Goal: Task Accomplishment & Management: Manage account settings

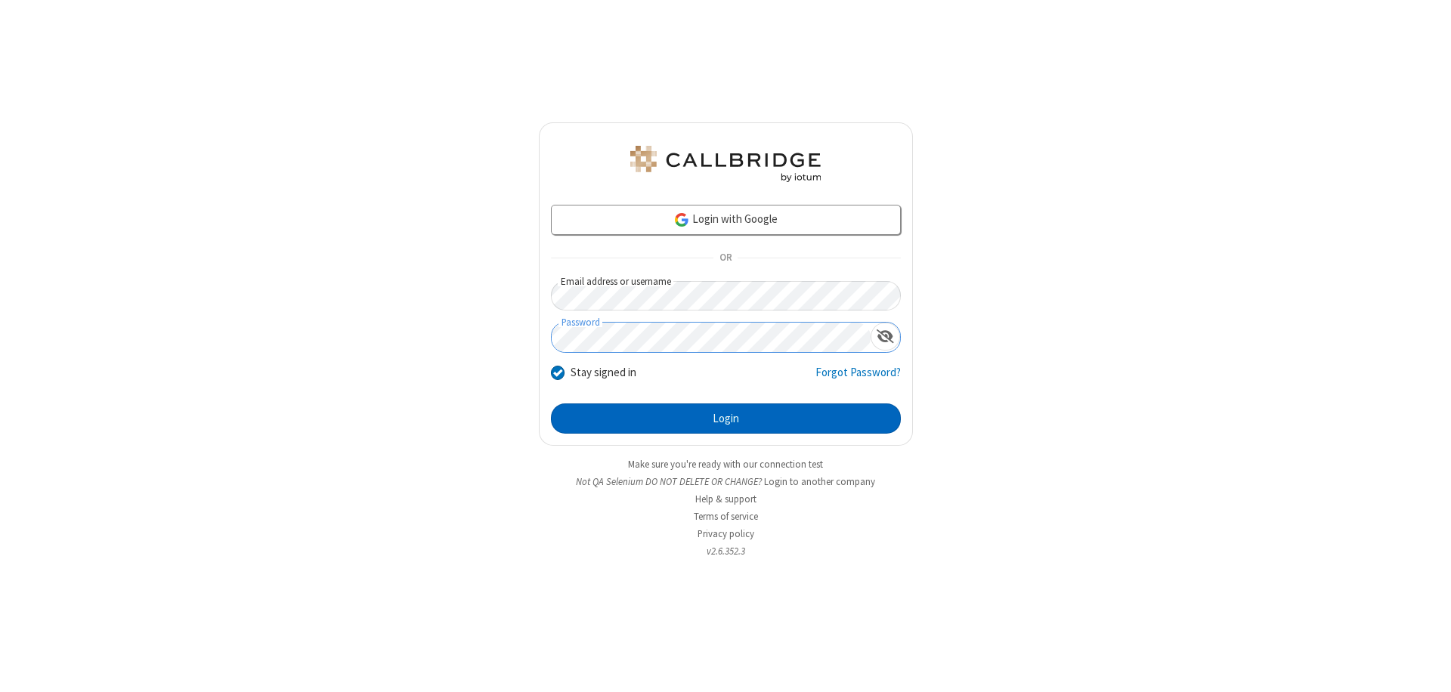
click at [725, 419] on button "Login" at bounding box center [726, 419] width 350 height 30
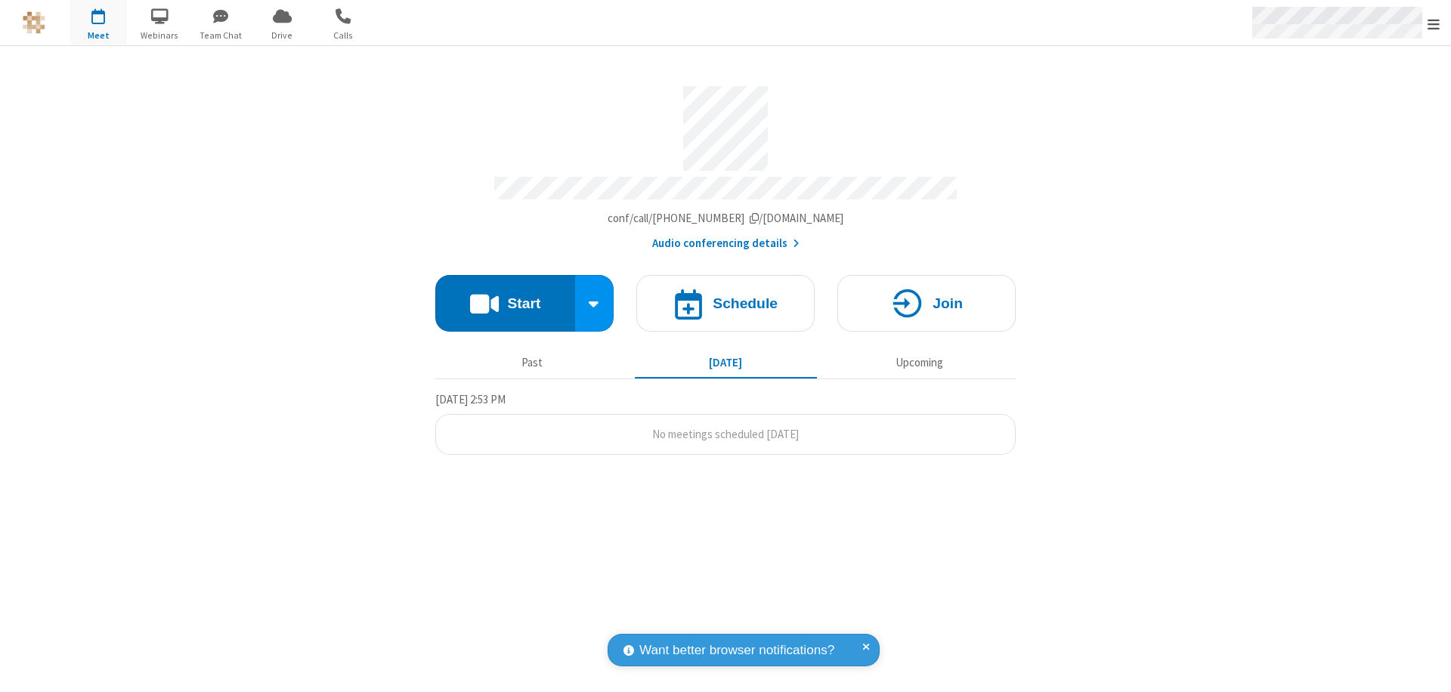
click at [1433, 23] on span "Open menu" at bounding box center [1433, 24] width 12 height 15
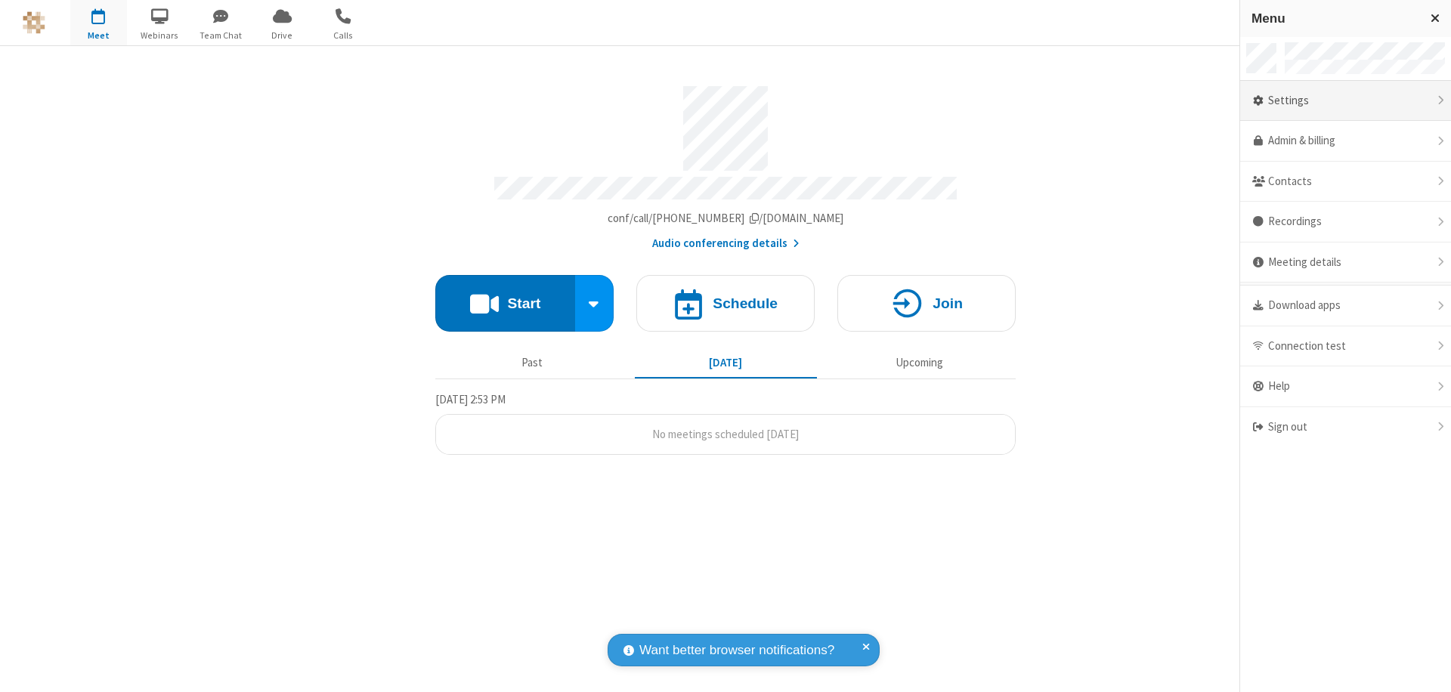
click at [1345, 101] on div "Settings" at bounding box center [1345, 101] width 211 height 41
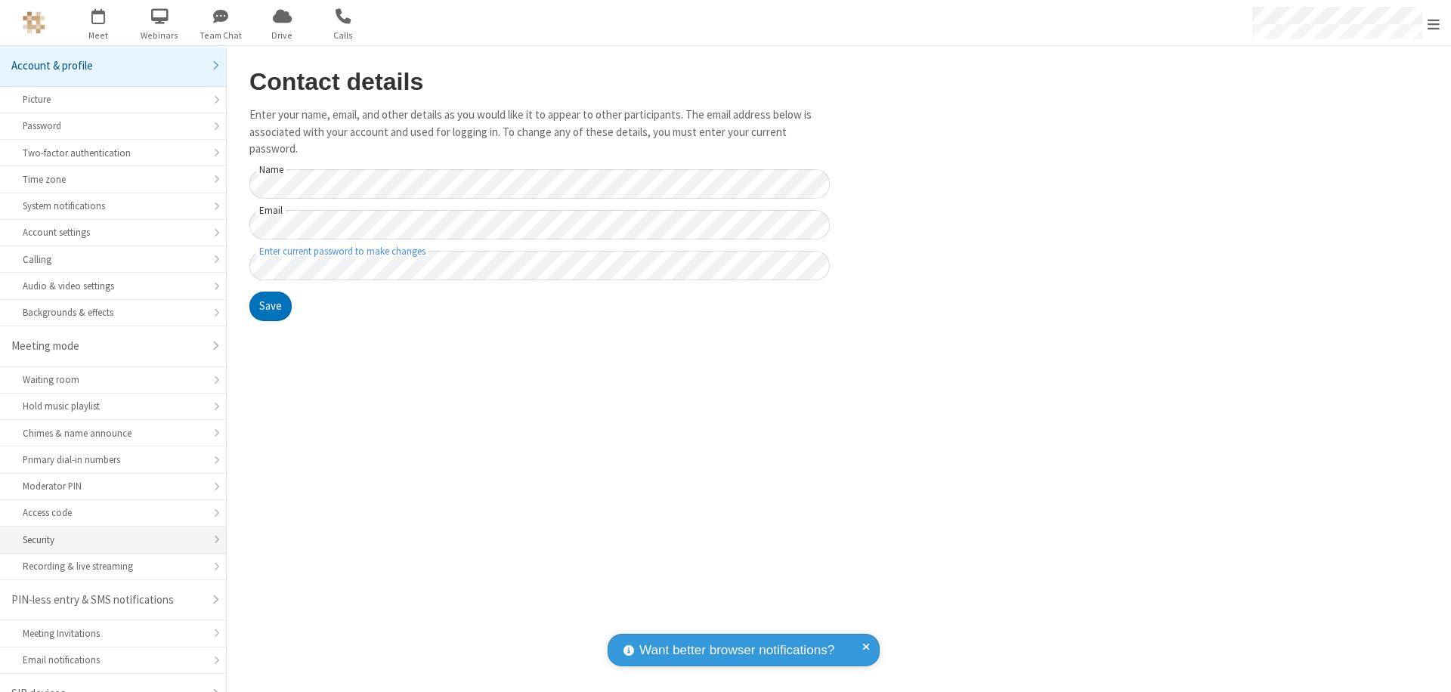
click at [107, 533] on div "Security" at bounding box center [113, 540] width 181 height 14
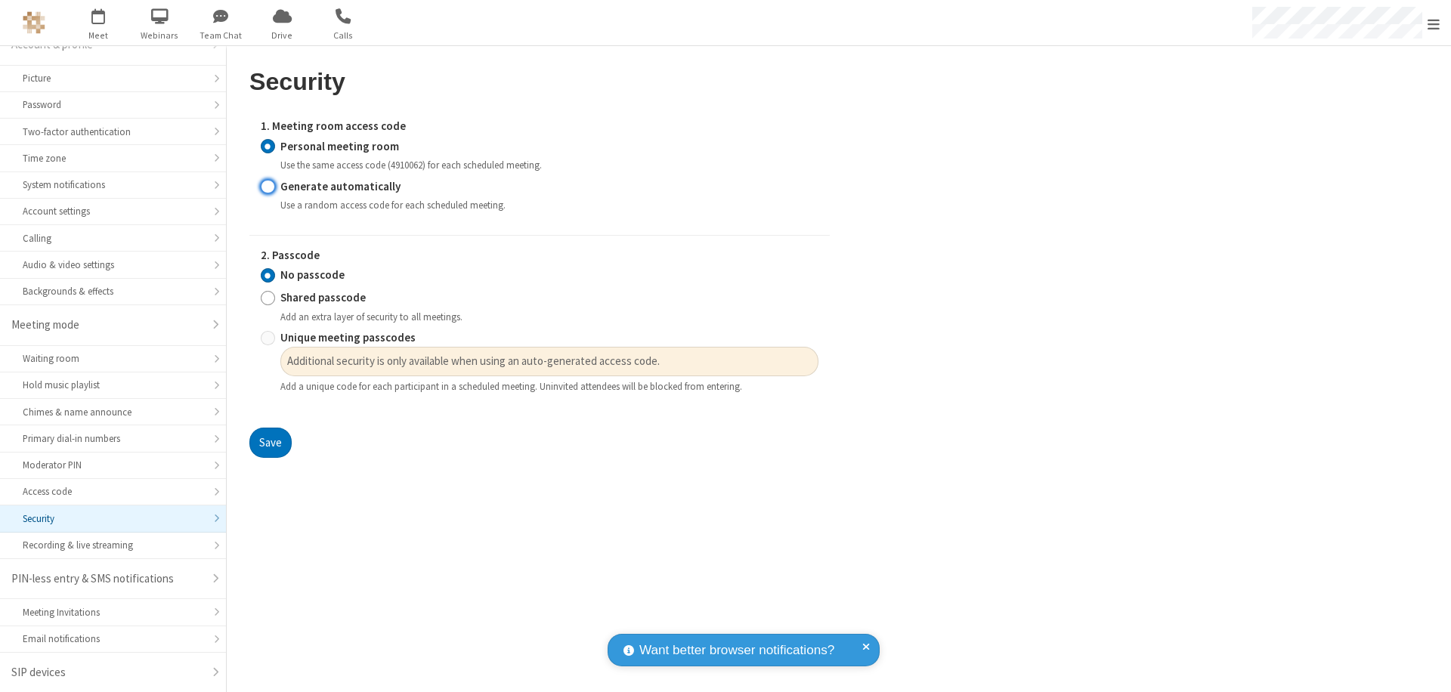
click at [268, 186] on input "Generate automatically" at bounding box center [268, 186] width 14 height 16
radio input "true"
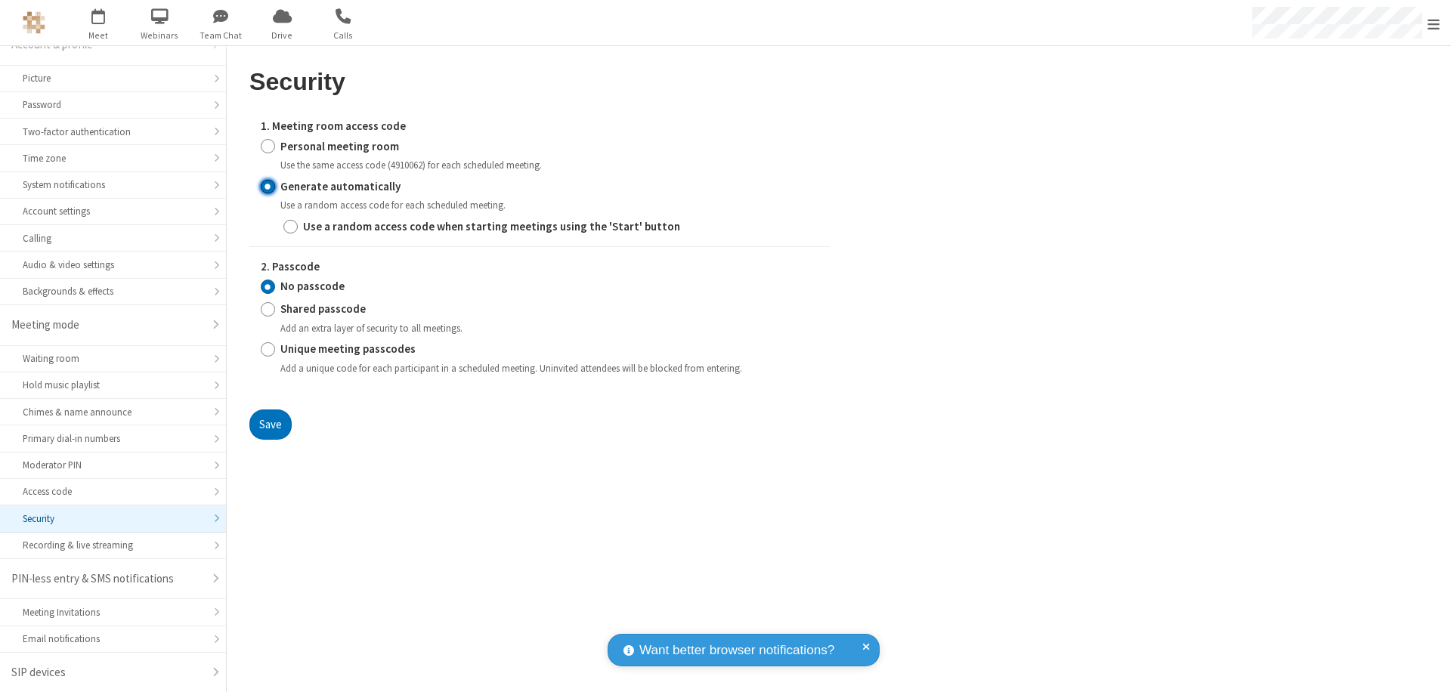
click at [268, 286] on input "No passcode" at bounding box center [268, 287] width 14 height 16
click at [270, 424] on button "Save" at bounding box center [270, 425] width 42 height 30
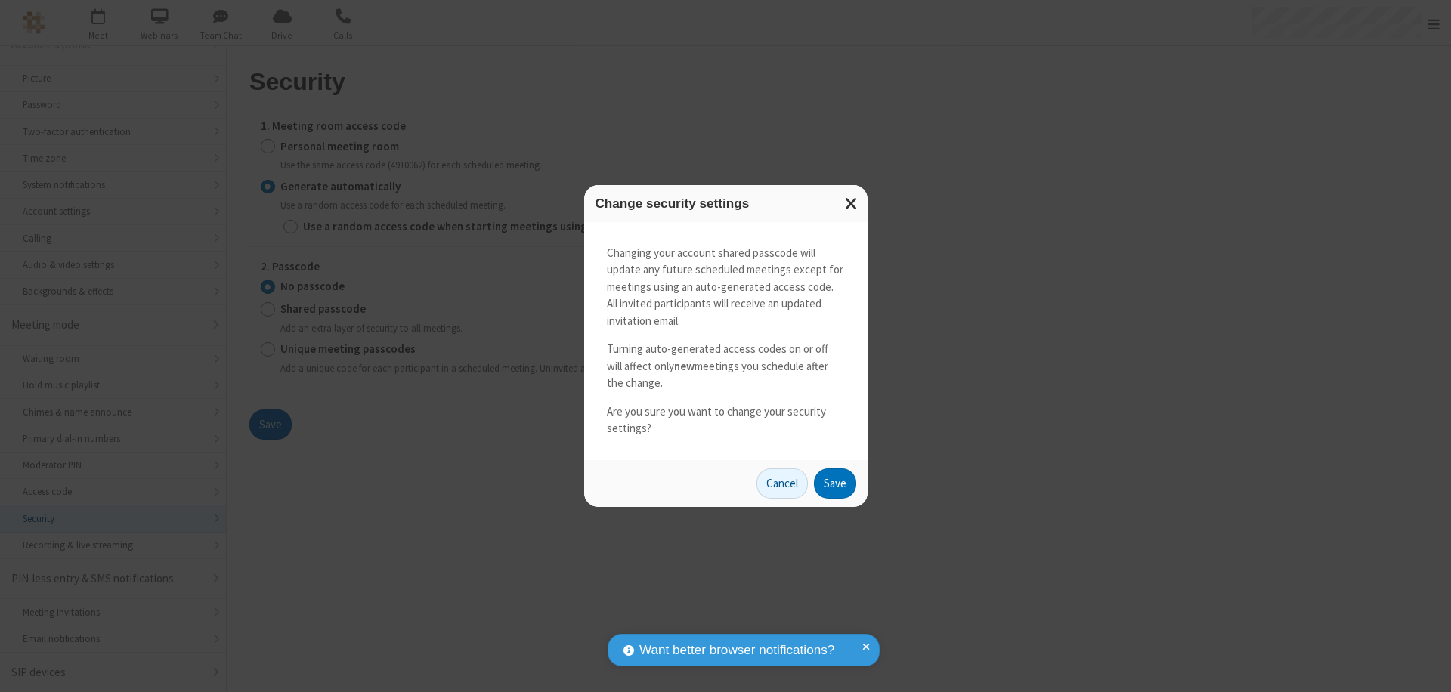
click at [834, 483] on button "Save" at bounding box center [835, 484] width 42 height 30
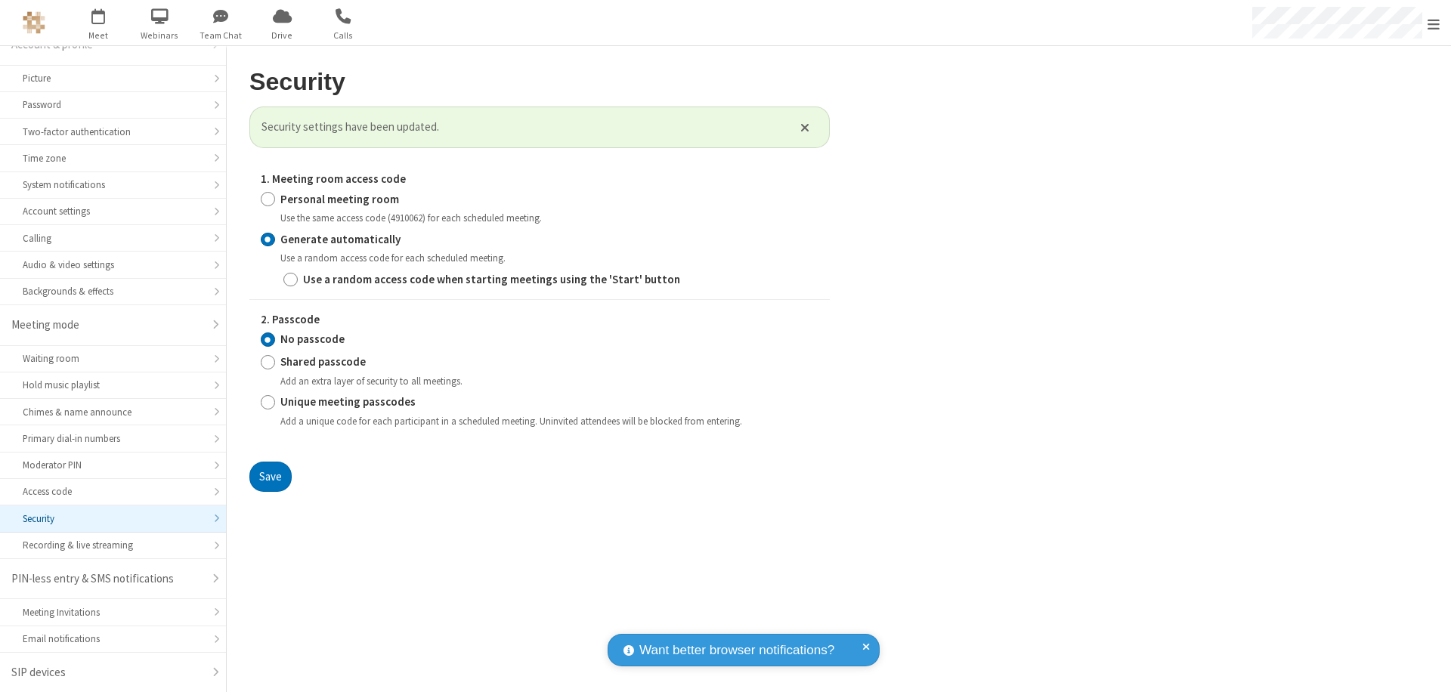
click at [1433, 23] on span "Open menu" at bounding box center [1433, 24] width 12 height 15
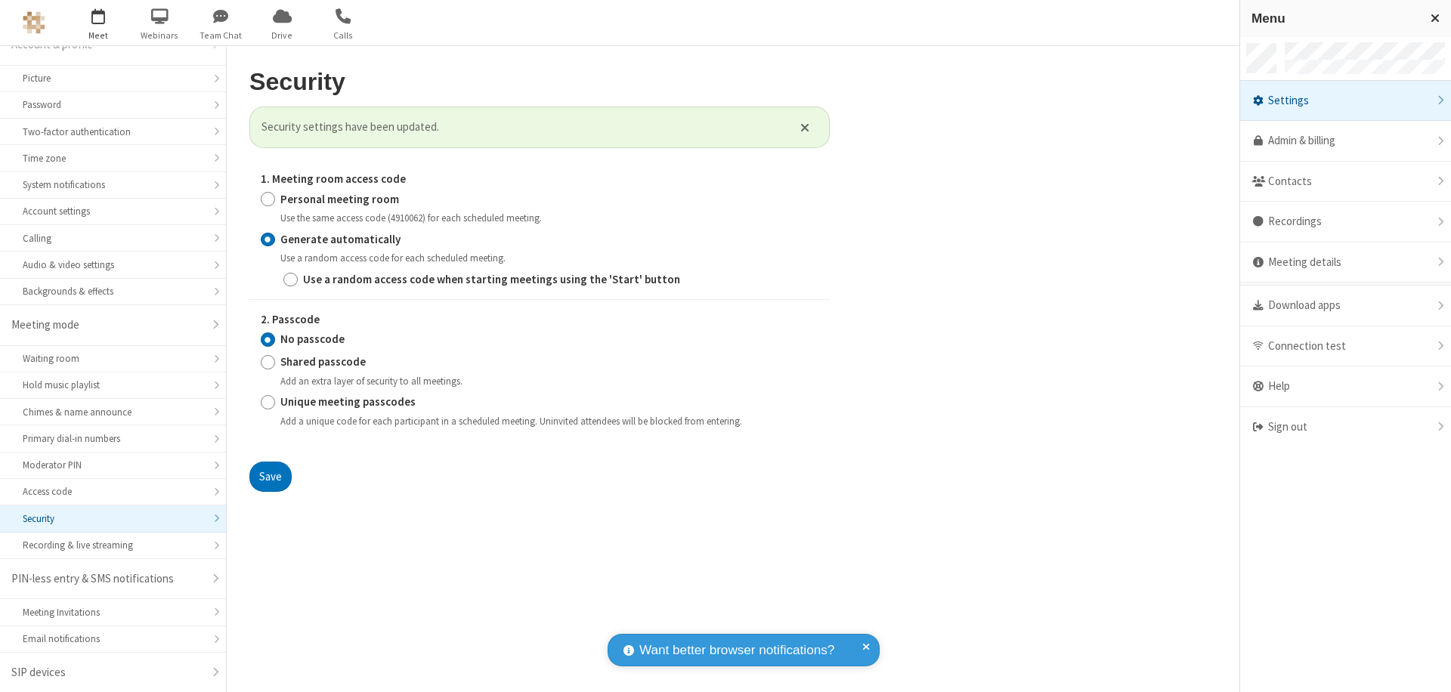
click at [98, 23] on span "button" at bounding box center [98, 16] width 57 height 26
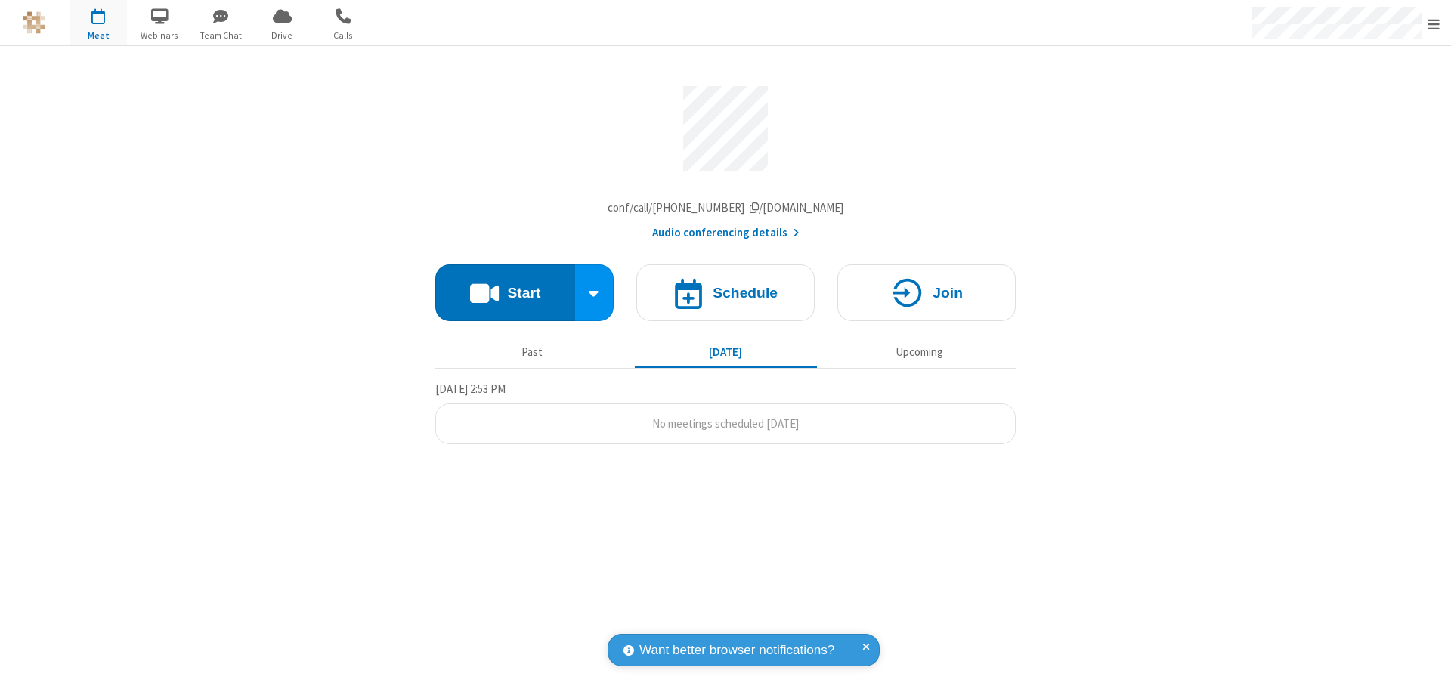
click at [725, 296] on h4 "Schedule" at bounding box center [745, 293] width 65 height 14
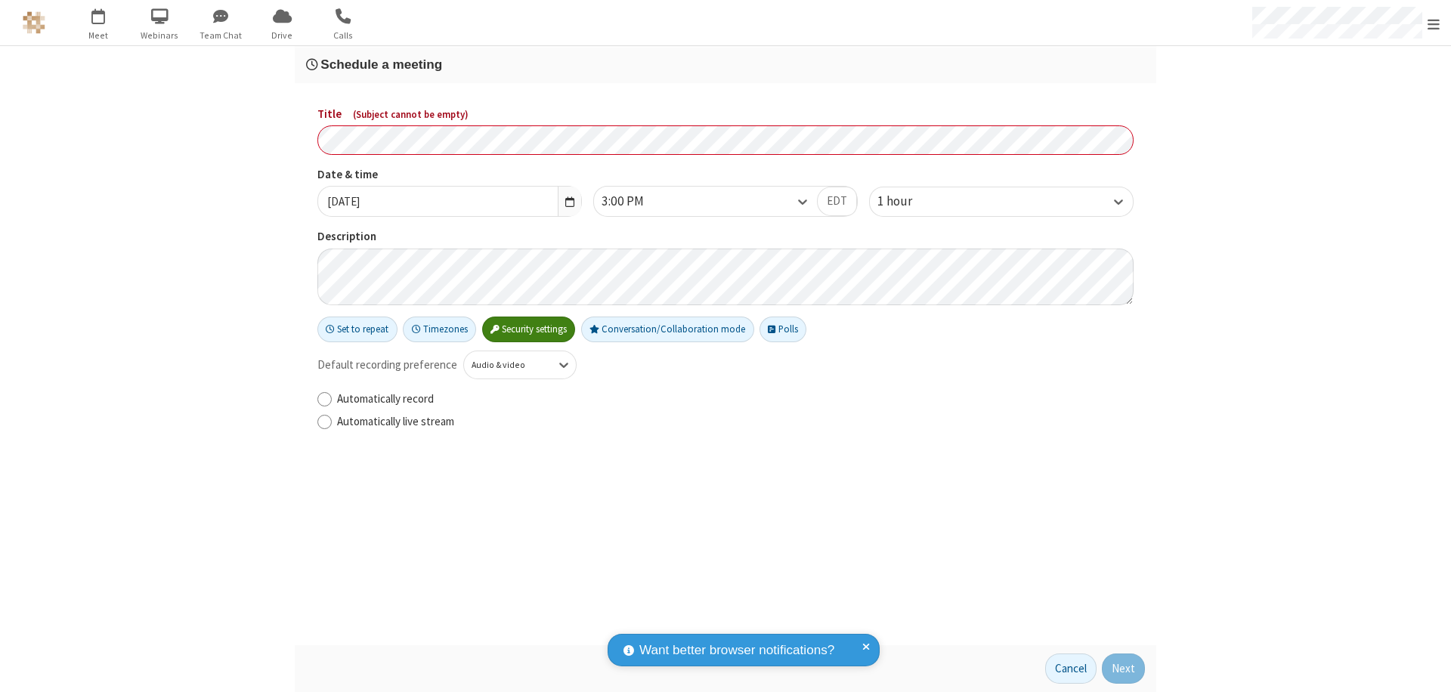
click at [725, 64] on h3 "Schedule a meeting" at bounding box center [725, 64] width 839 height 14
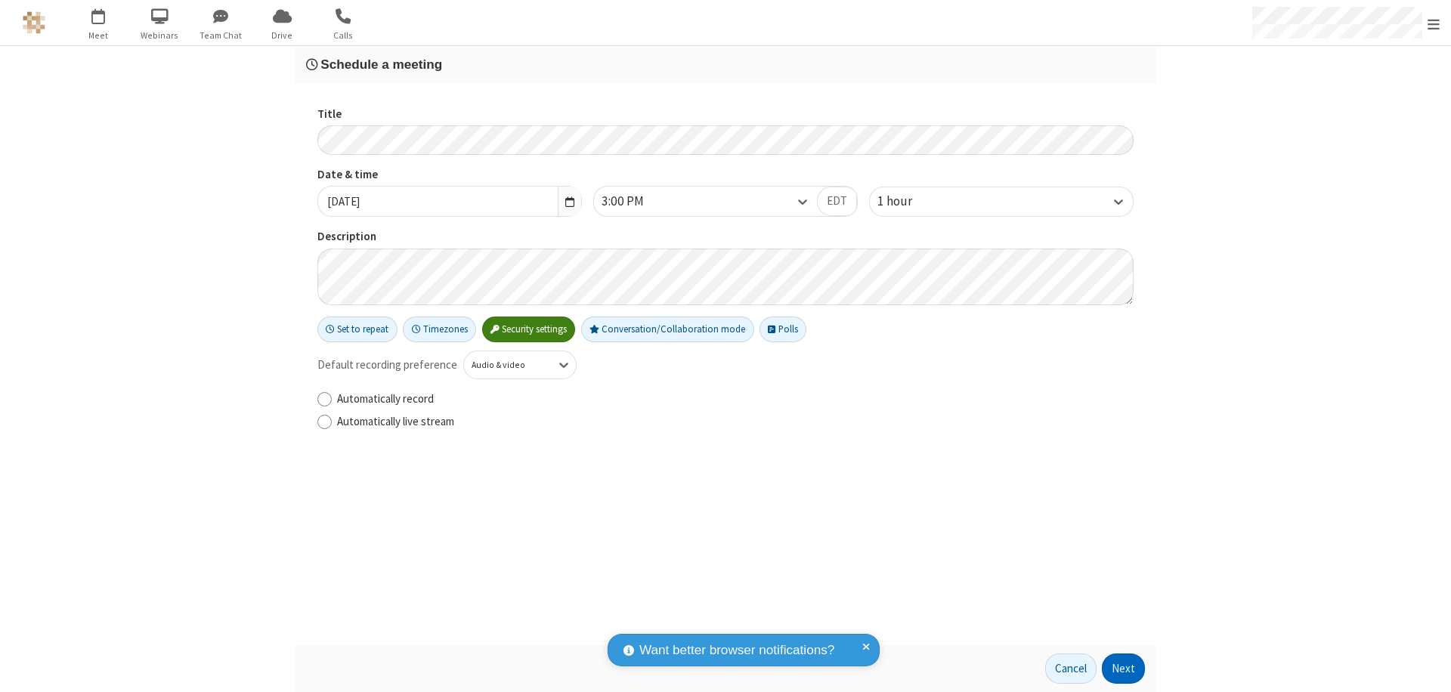
click at [1124, 669] on button "Next" at bounding box center [1123, 669] width 43 height 30
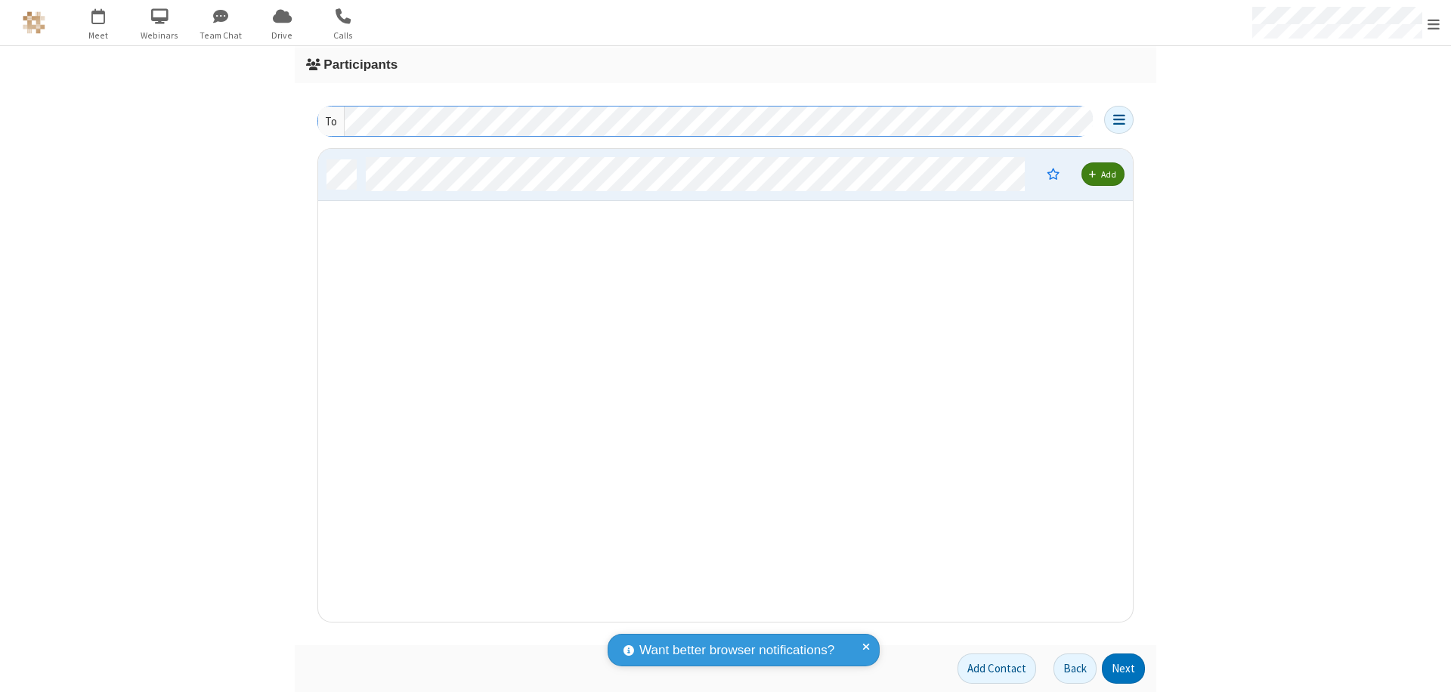
scroll to position [462, 803]
click at [1124, 669] on button "Next" at bounding box center [1123, 669] width 43 height 30
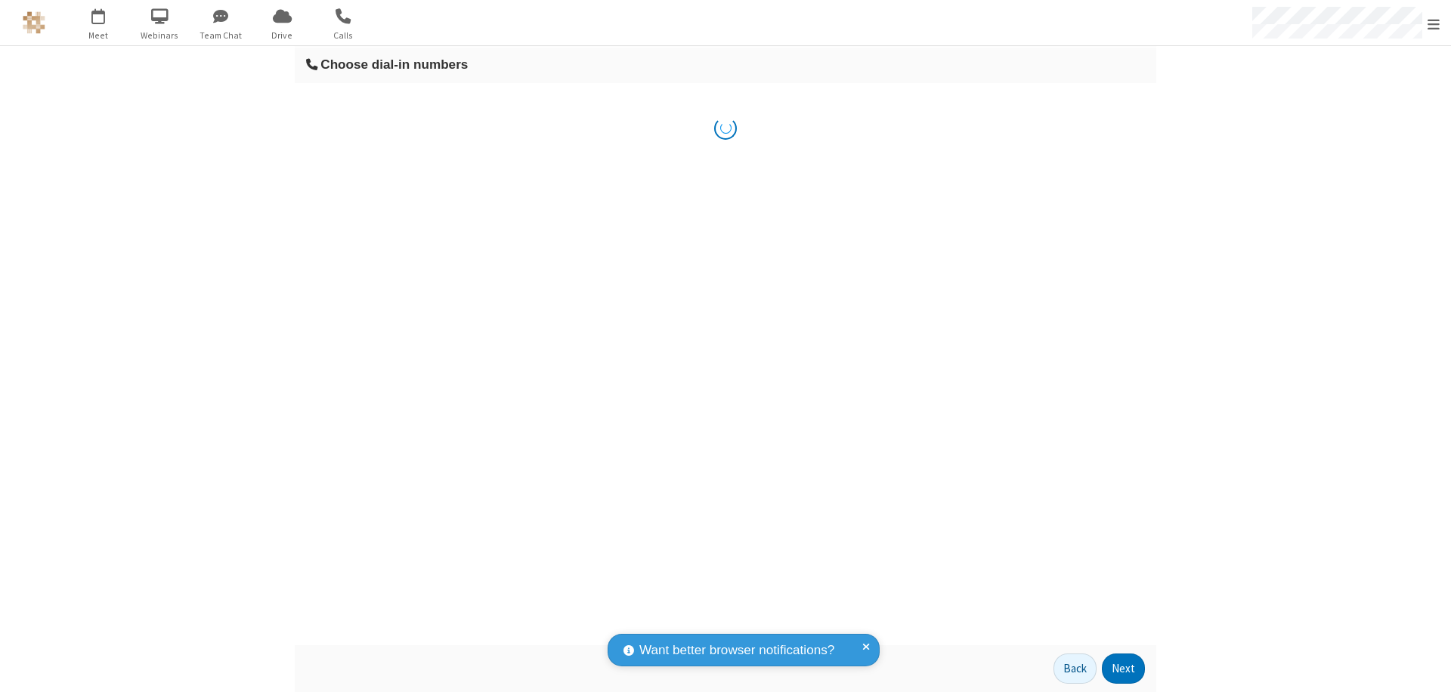
click at [1124, 669] on button "Next" at bounding box center [1123, 669] width 43 height 30
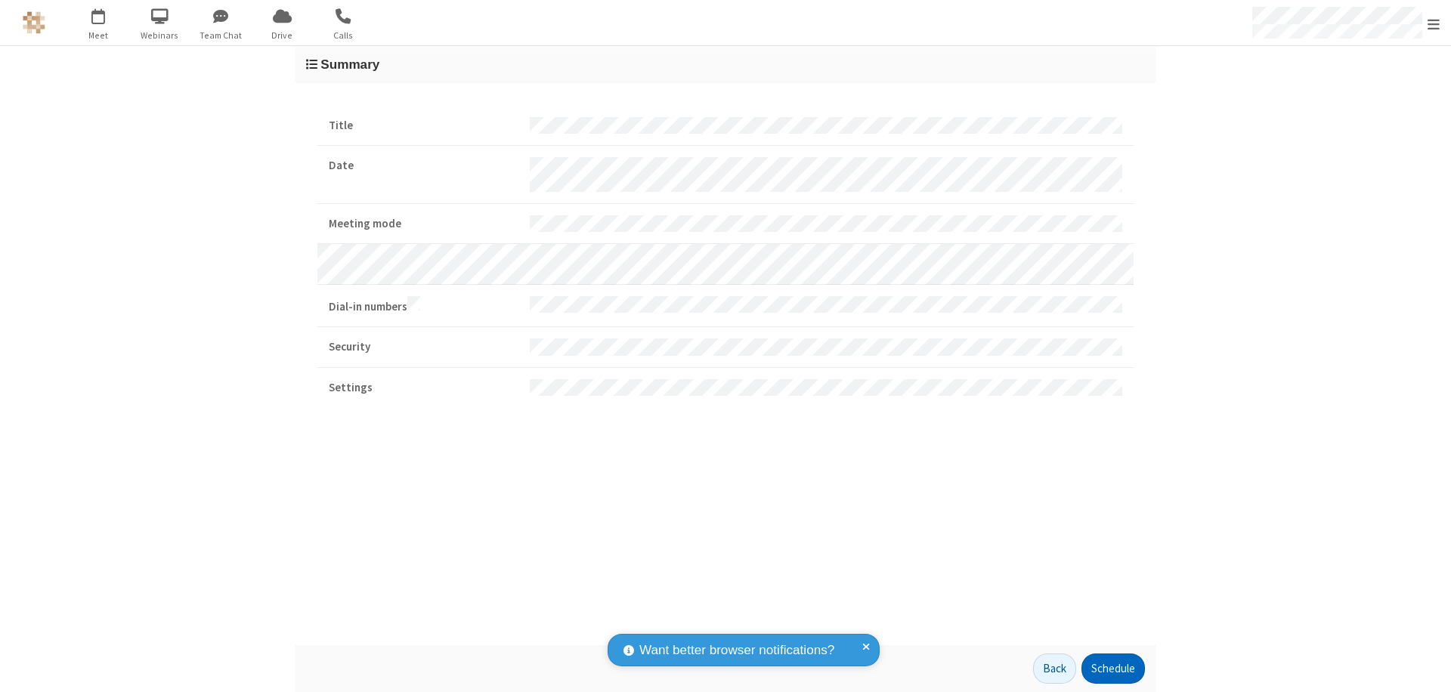
click at [1112, 669] on button "Schedule" at bounding box center [1112, 669] width 63 height 30
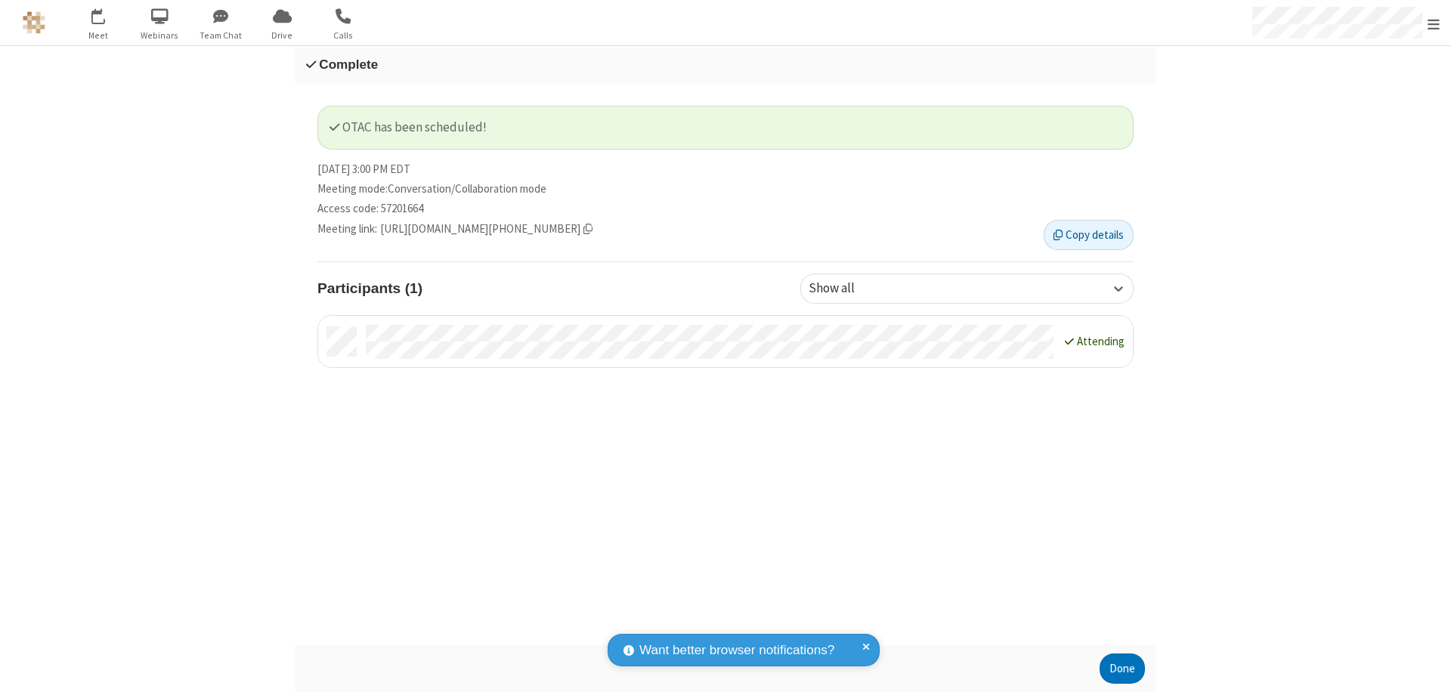
click at [1122, 669] on button "Done" at bounding box center [1121, 669] width 45 height 30
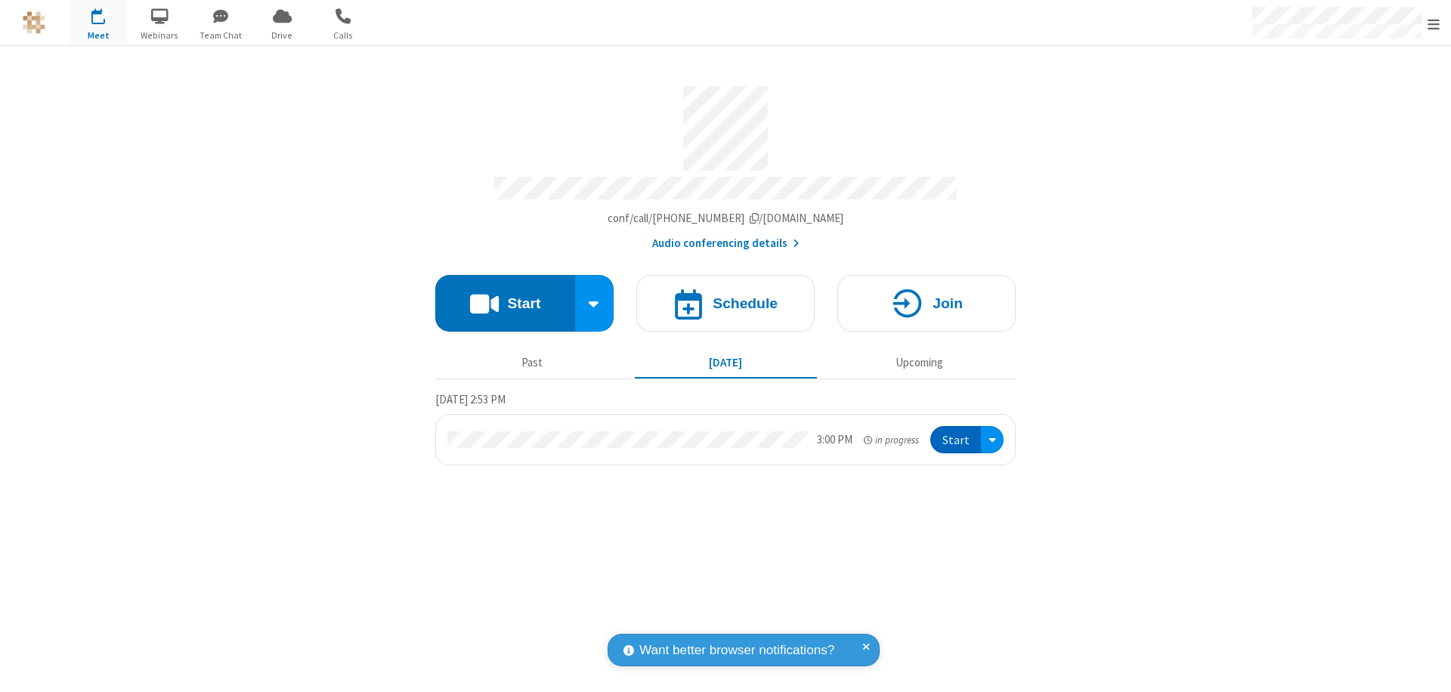
click at [957, 433] on button "Start" at bounding box center [955, 440] width 51 height 28
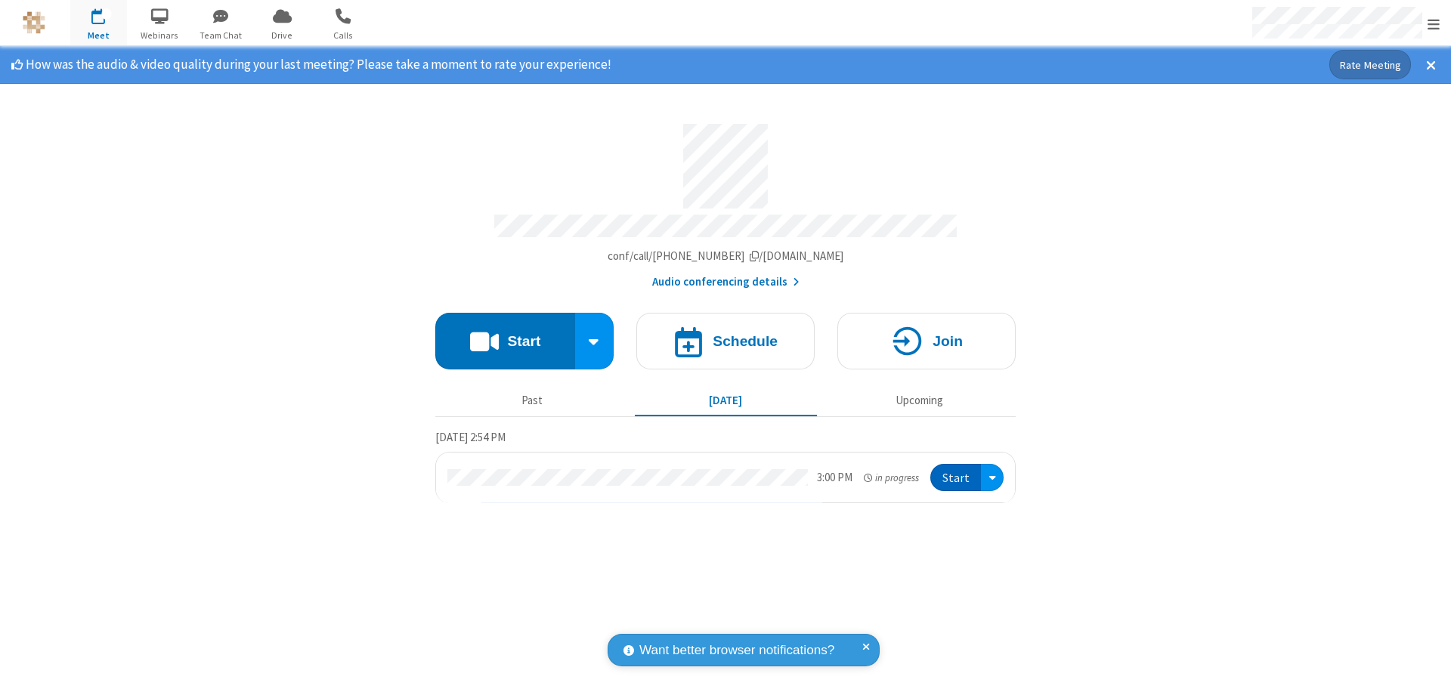
click at [1433, 23] on span "Open menu" at bounding box center [1433, 24] width 12 height 15
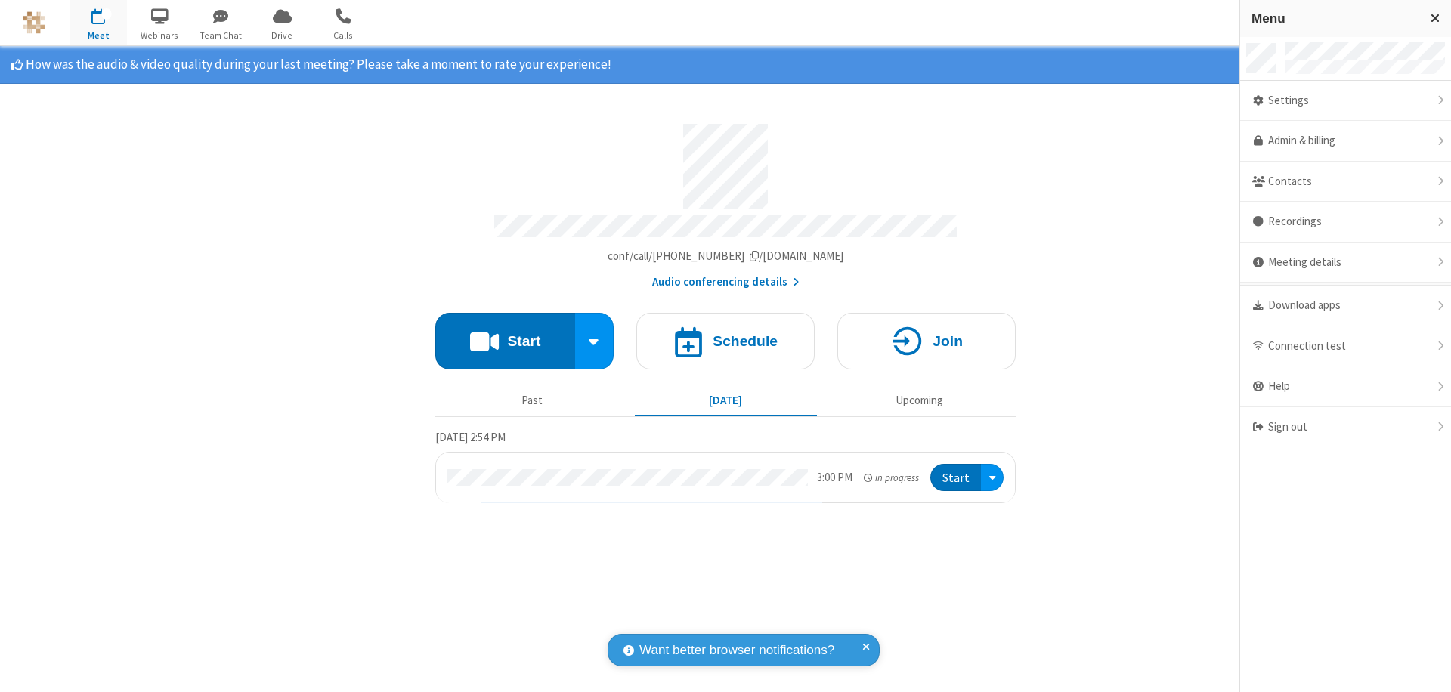
click at [1345, 101] on div "Settings" at bounding box center [1345, 101] width 211 height 41
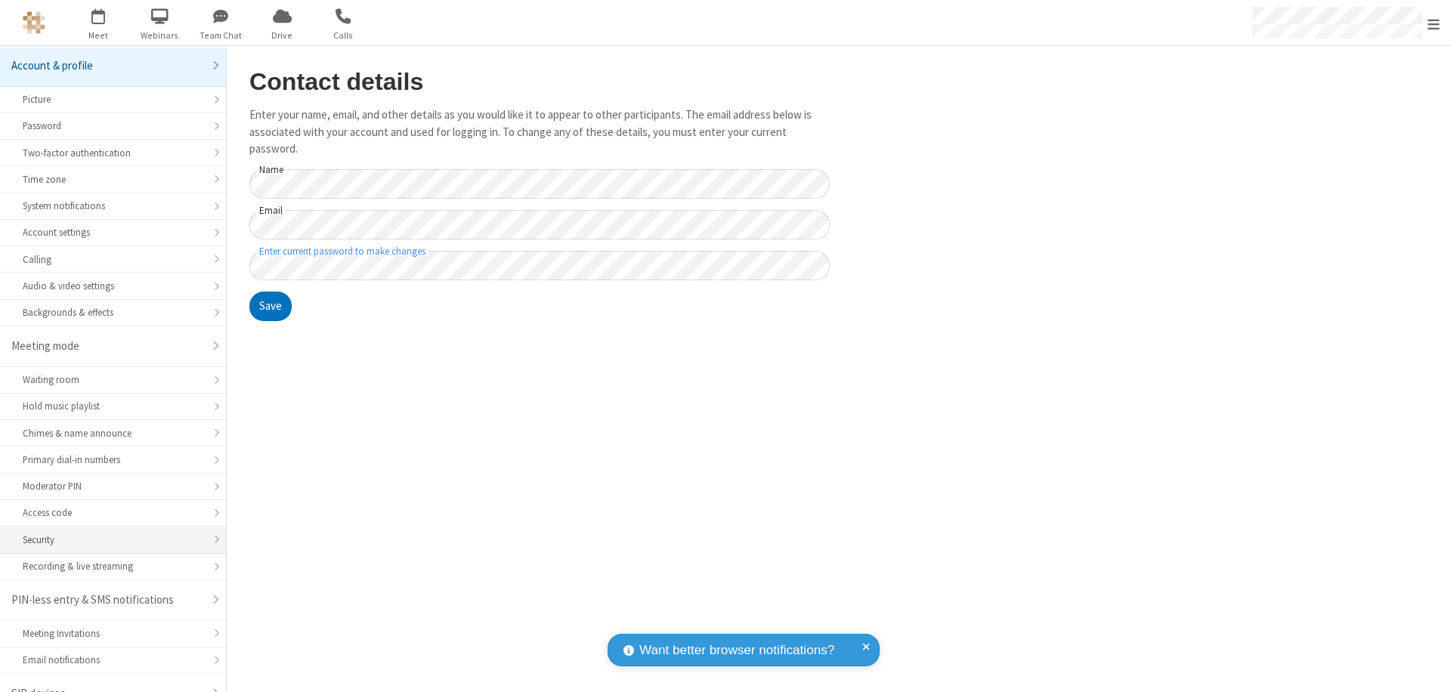
click at [107, 533] on div "Security" at bounding box center [113, 540] width 181 height 14
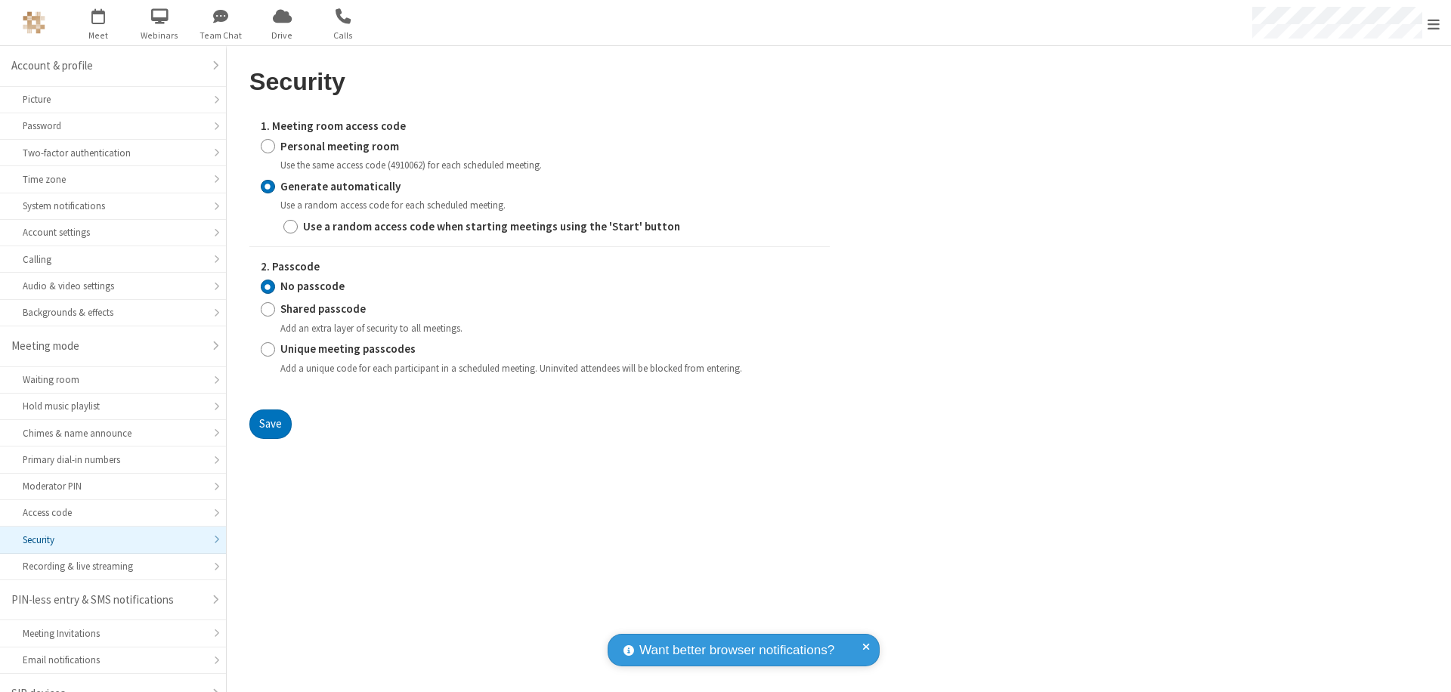
scroll to position [21, 0]
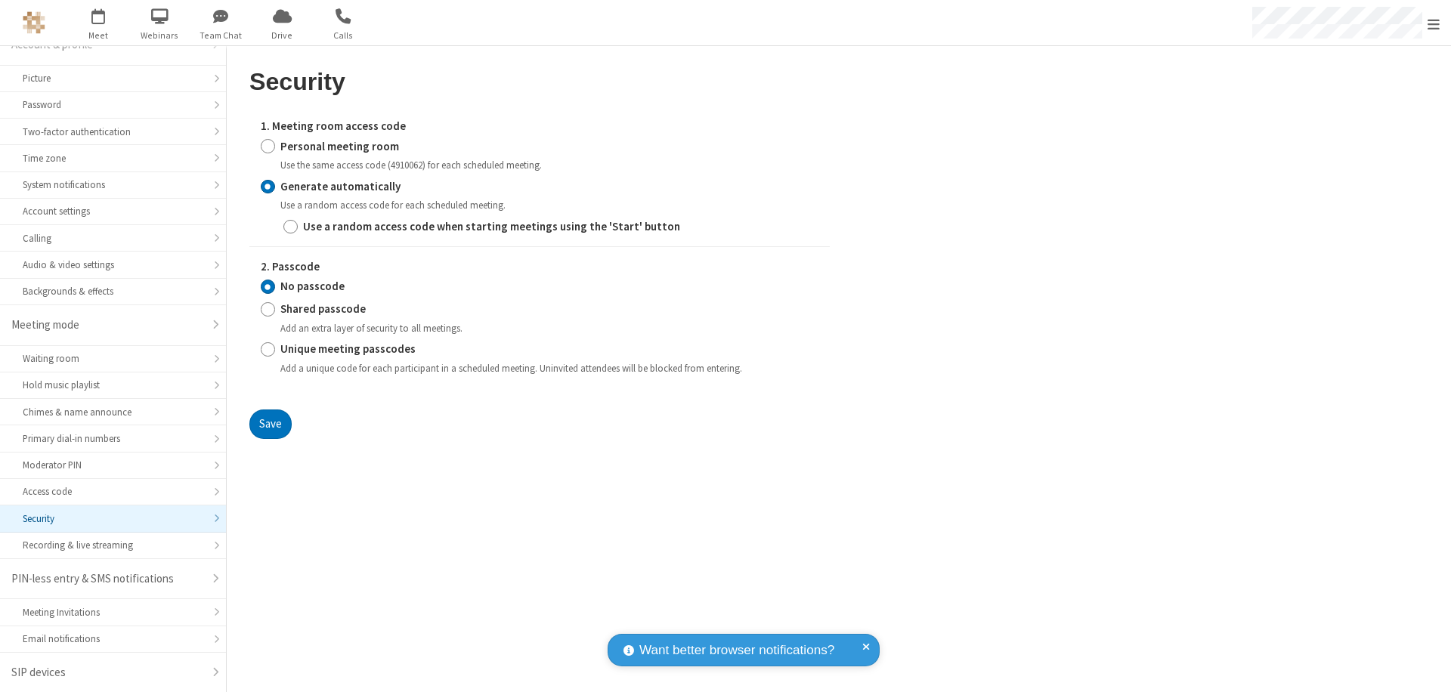
click at [268, 146] on input "Personal meeting room" at bounding box center [268, 146] width 14 height 16
radio input "true"
click at [268, 279] on input "No passcode" at bounding box center [268, 287] width 14 height 16
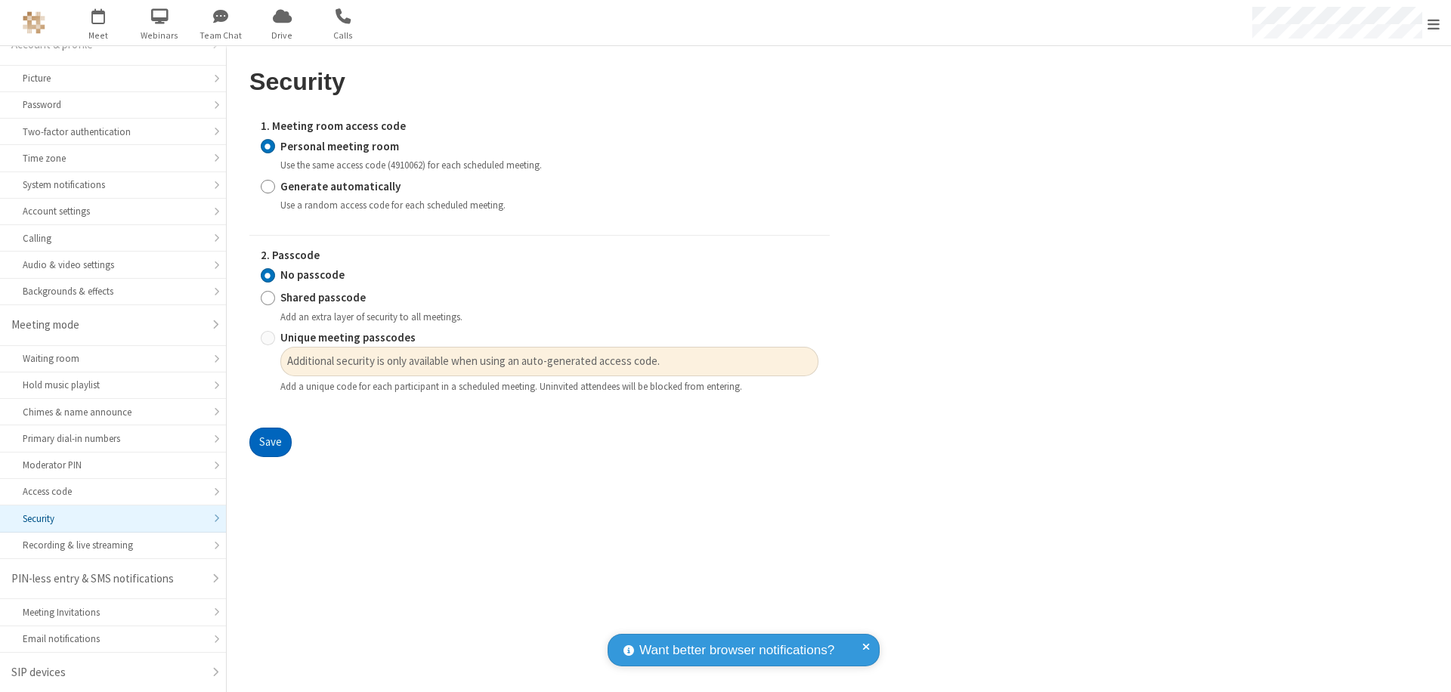
click at [270, 443] on button "Save" at bounding box center [270, 443] width 42 height 30
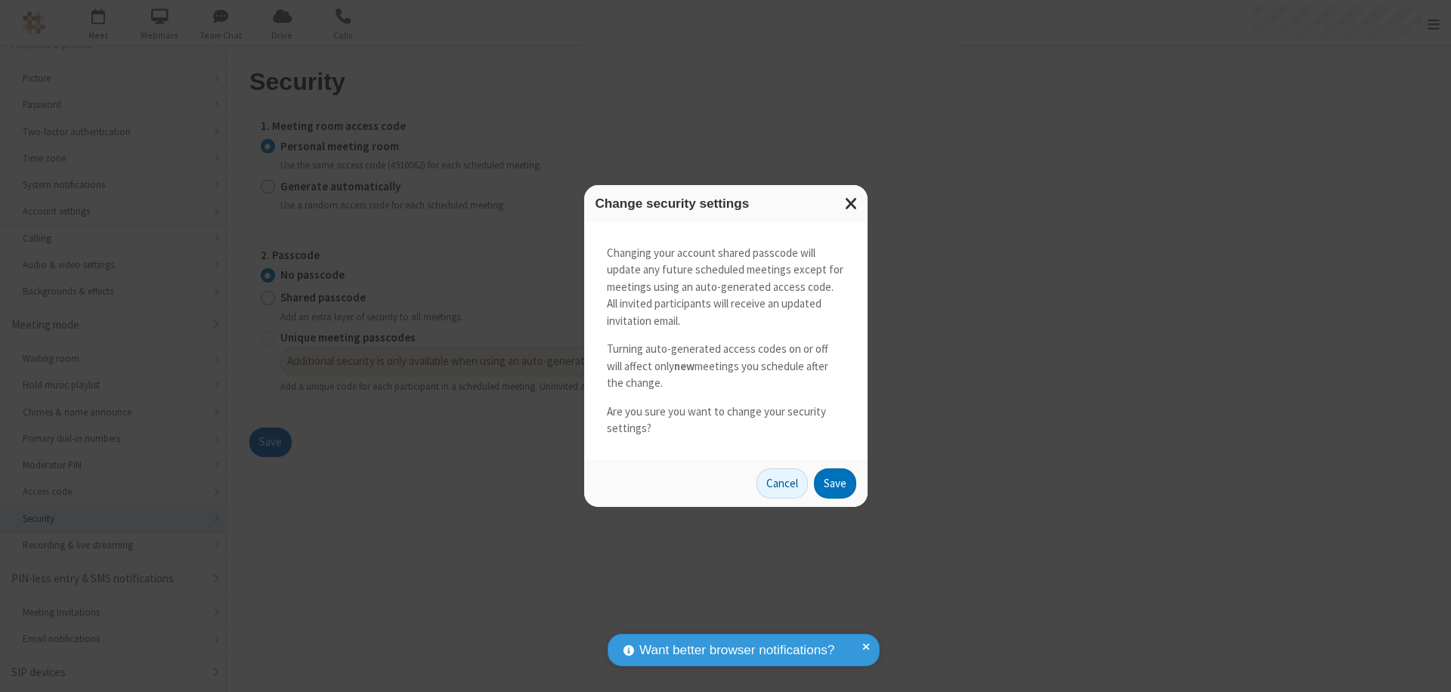
click at [834, 483] on button "Save" at bounding box center [835, 484] width 42 height 30
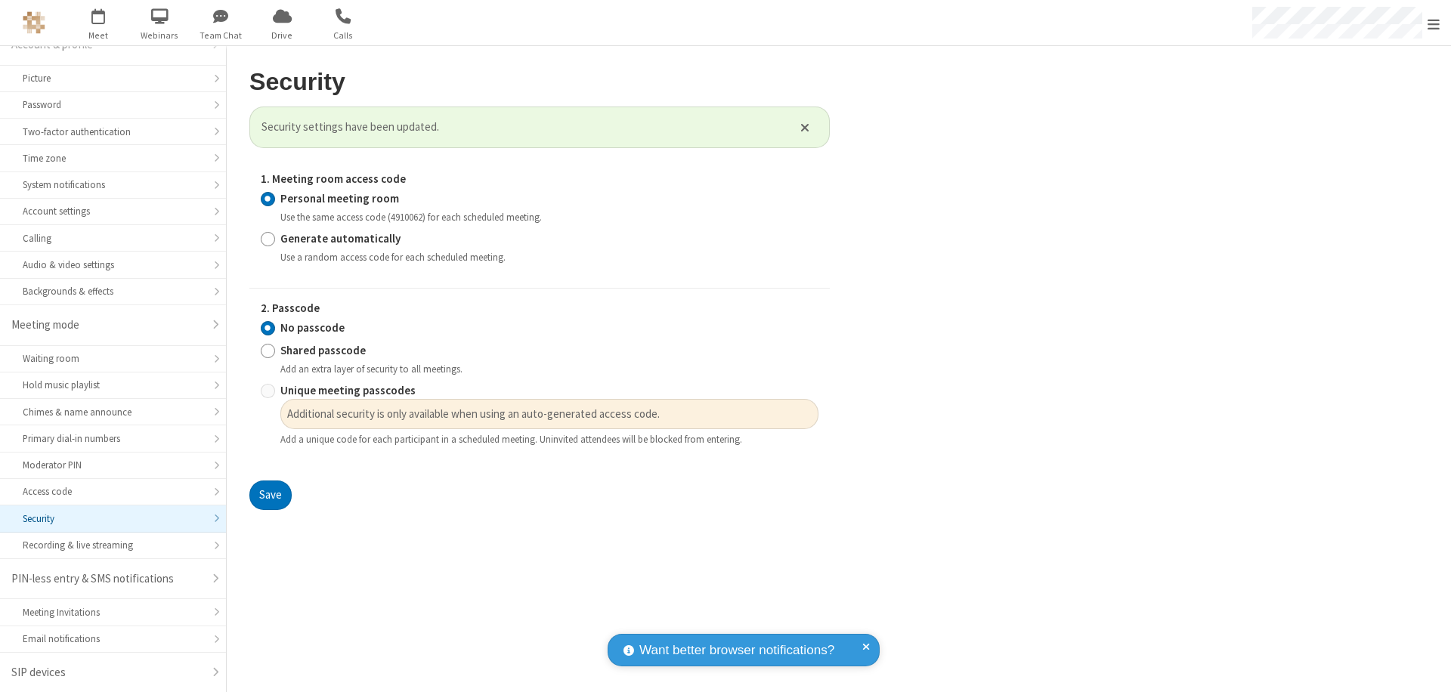
click at [1433, 23] on span "Open menu" at bounding box center [1433, 24] width 12 height 15
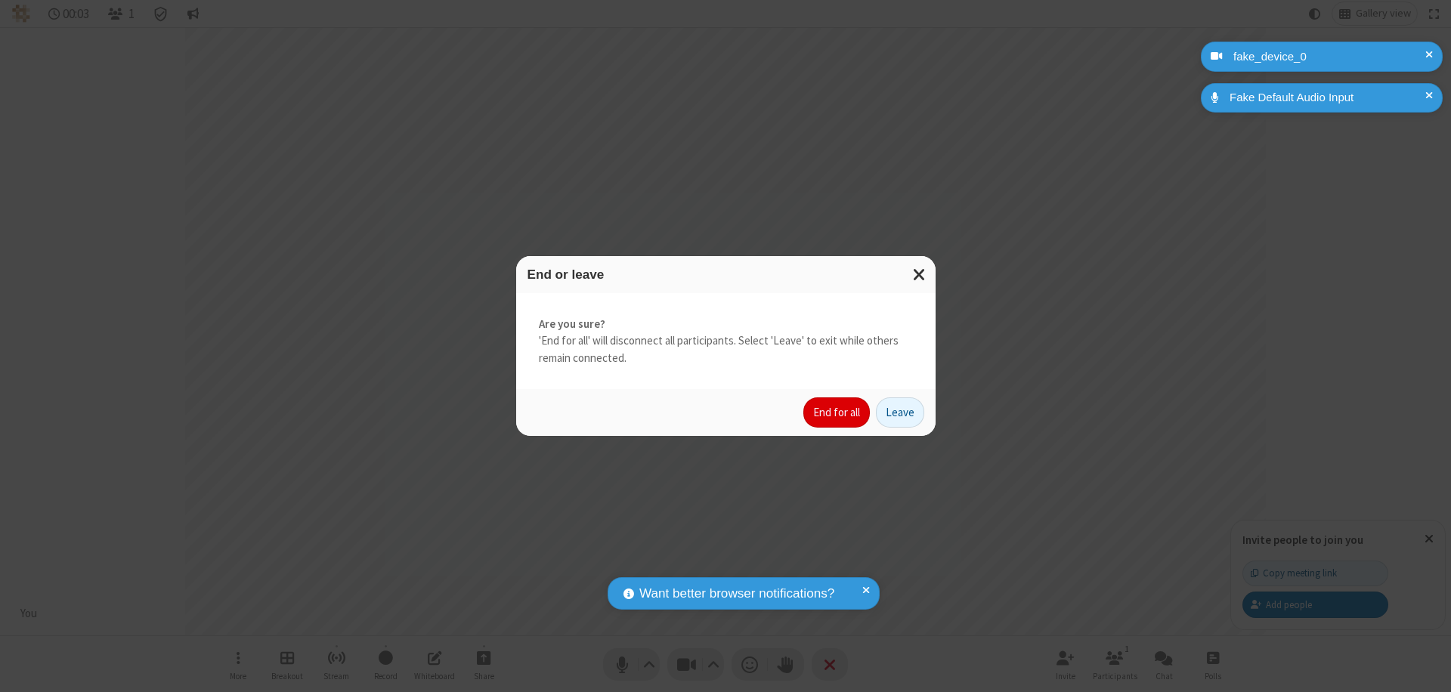
click at [837, 413] on button "End for all" at bounding box center [836, 412] width 66 height 30
